Goal: Task Accomplishment & Management: Manage account settings

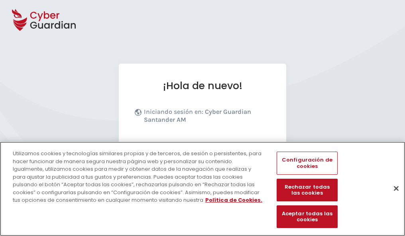
scroll to position [98, 0]
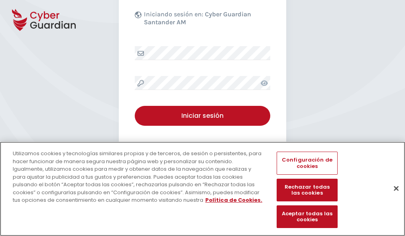
click at [392, 197] on button "Cerrar" at bounding box center [396, 189] width 18 height 18
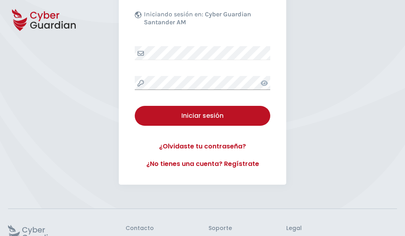
scroll to position [155, 0]
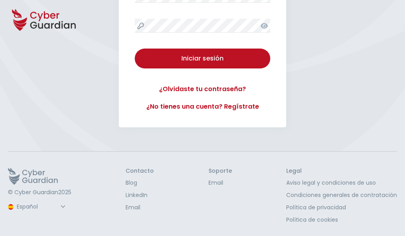
click at [135, 49] on button "Iniciar sesión" at bounding box center [203, 59] width 136 height 20
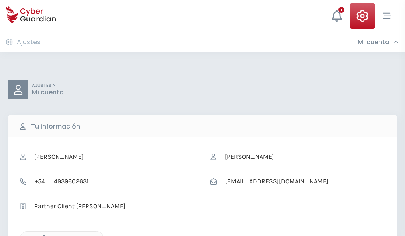
click at [42, 236] on icon "button" at bounding box center [42, 238] width 7 height 7
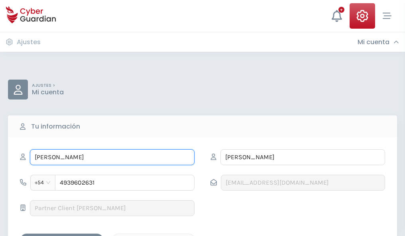
click at [112, 157] on input "REYES" at bounding box center [112, 157] width 165 height 16
type input "R"
type input "Octavia"
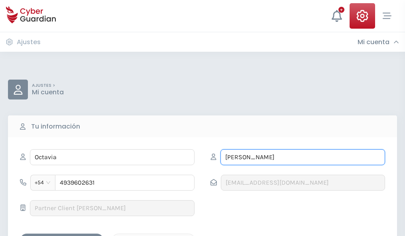
click at [303, 157] on input "SALCEDO" at bounding box center [302, 157] width 165 height 16
type input "S"
type input "Cañizares"
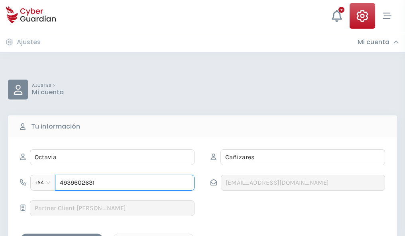
click at [125, 183] on input "4939602631" at bounding box center [125, 183] width 140 height 16
type input "4"
type input "4702213929"
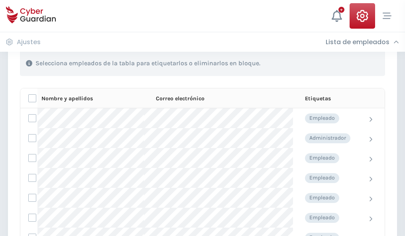
scroll to position [341, 0]
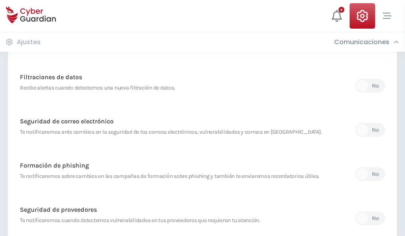
scroll to position [420, 0]
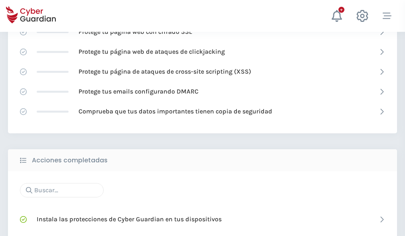
scroll to position [531, 0]
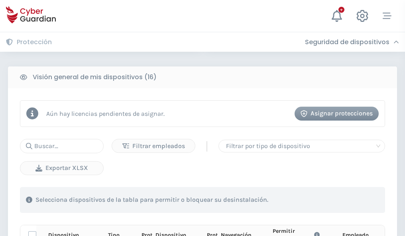
scroll to position [704, 0]
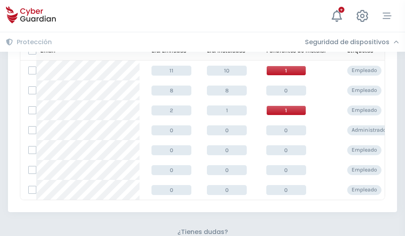
scroll to position [350, 0]
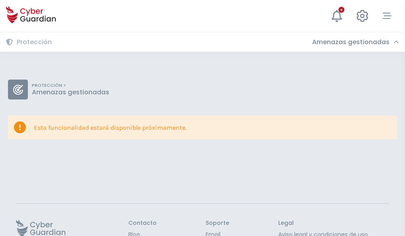
scroll to position [52, 0]
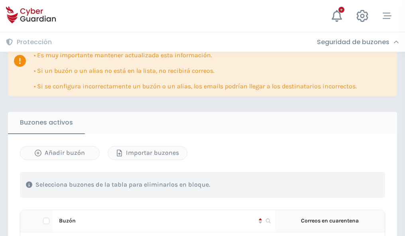
scroll to position [468, 0]
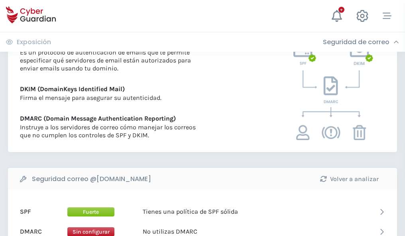
scroll to position [430, 0]
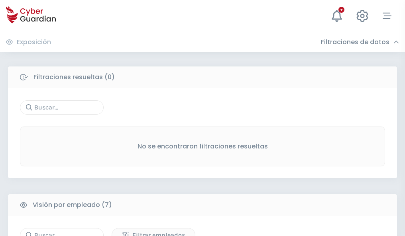
scroll to position [659, 0]
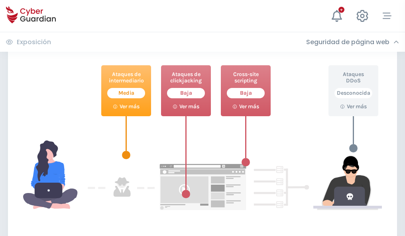
scroll to position [434, 0]
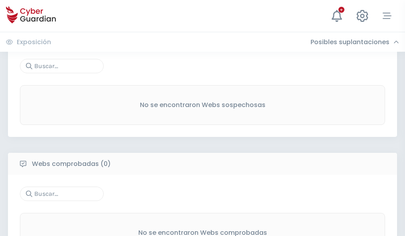
scroll to position [417, 0]
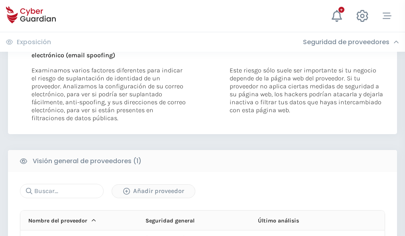
scroll to position [414, 0]
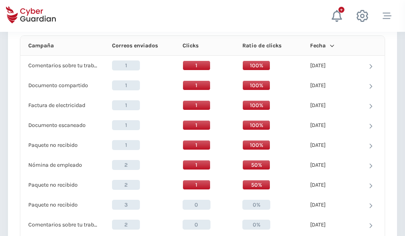
scroll to position [715, 0]
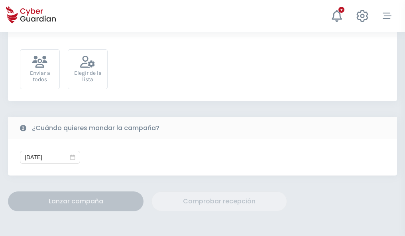
scroll to position [292, 0]
